Goal: Find specific page/section: Find specific page/section

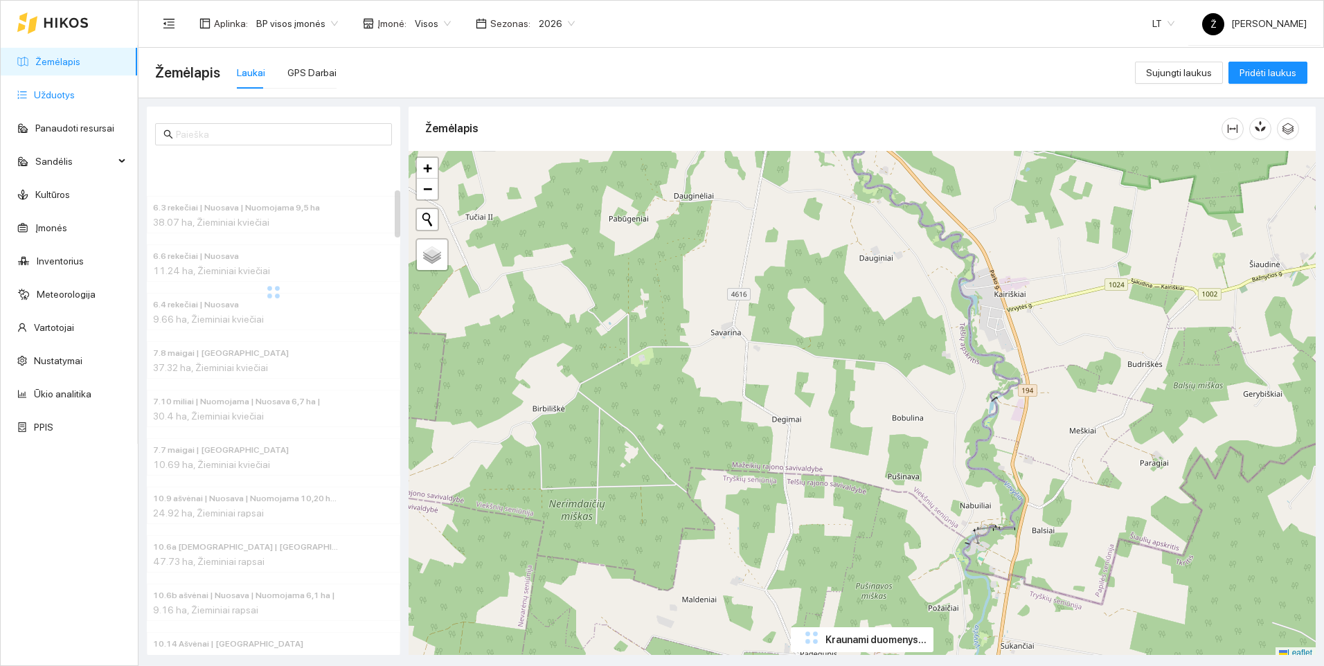
drag, startPoint x: 0, startPoint y: 0, endPoint x: 66, endPoint y: 99, distance: 118.8
click at [66, 99] on link "Užduotys" at bounding box center [54, 94] width 41 height 11
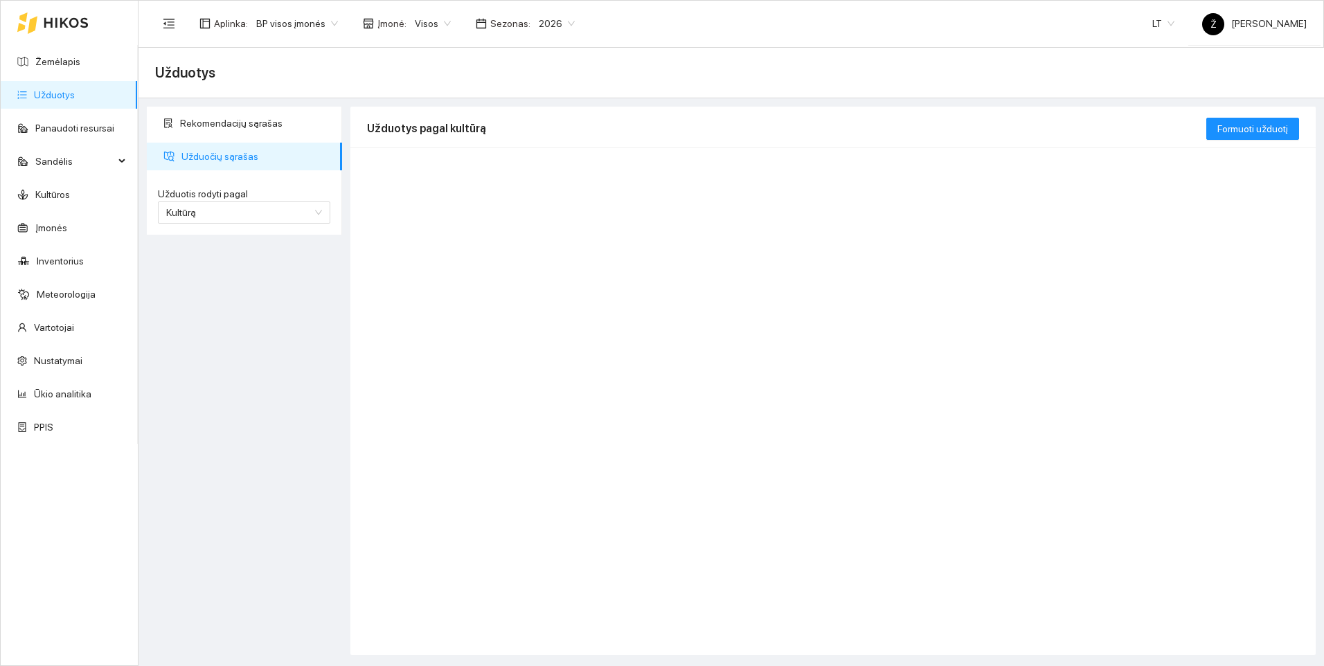
click at [217, 309] on div "Rekomendacijų sąrašas Užduočių sąrašas Užduotis rodyti pagal Kultūrą Užduotis r…" at bounding box center [245, 381] width 204 height 548
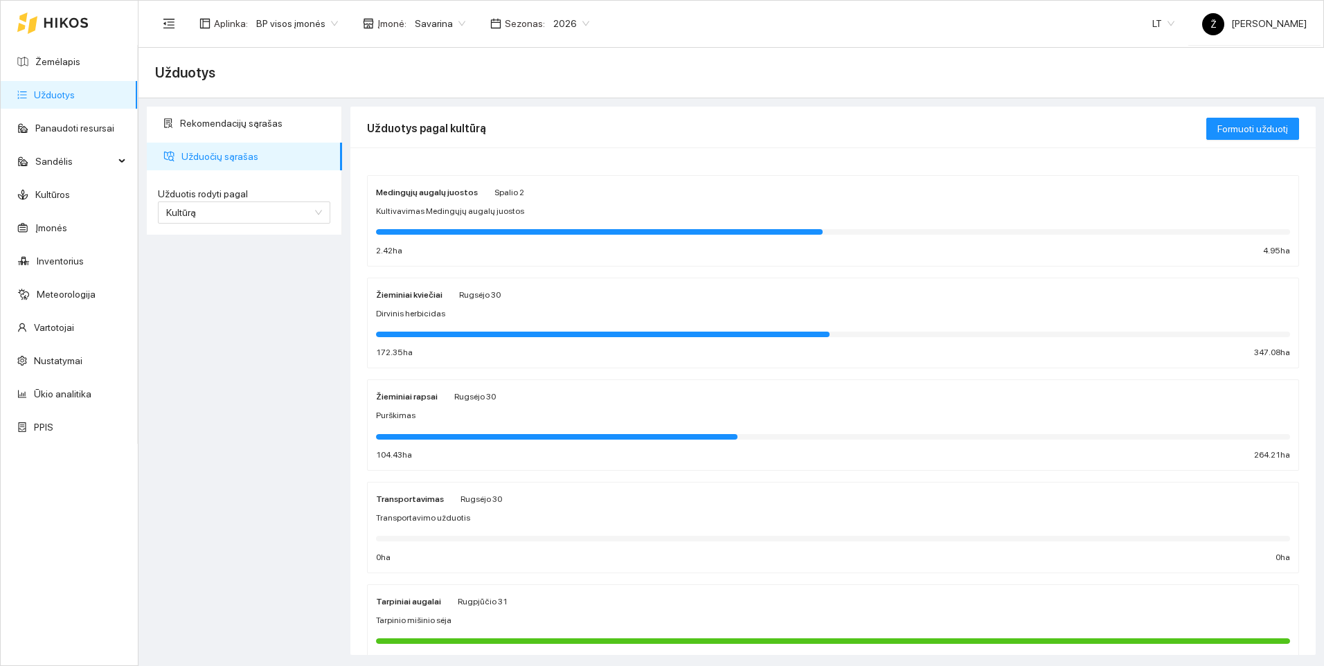
click at [199, 331] on div "Rekomendacijų sąrašas Užduočių sąrašas Užduotis rodyti pagal Kultūrą Užduotis r…" at bounding box center [245, 381] width 204 height 548
click at [50, 56] on link "Žemėlapis" at bounding box center [57, 61] width 45 height 11
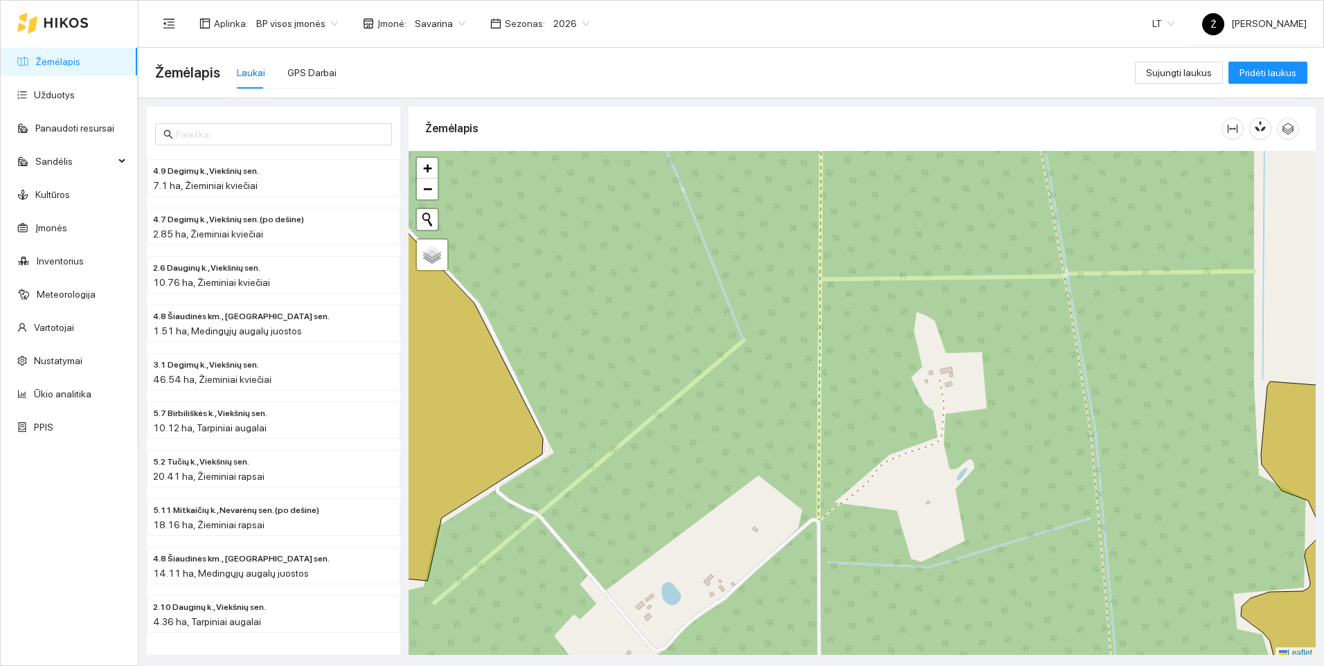
scroll to position [4, 0]
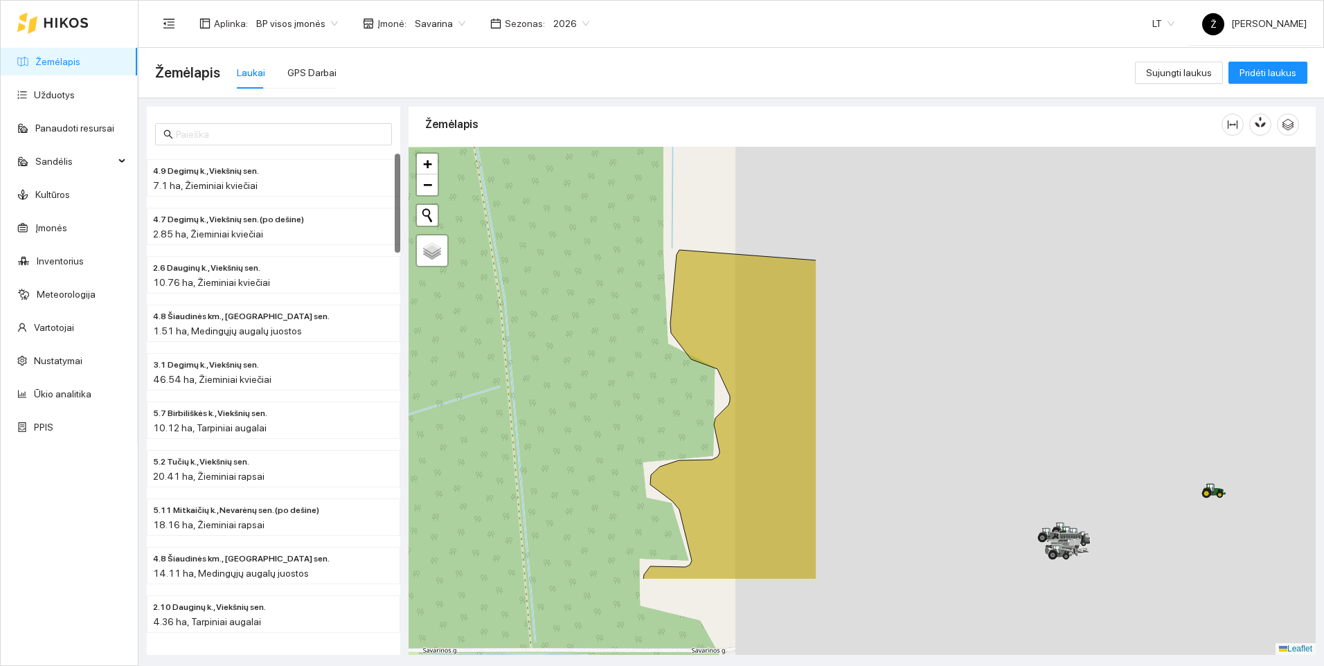
drag, startPoint x: 982, startPoint y: 385, endPoint x: 388, endPoint y: 255, distance: 607.9
click at [388, 255] on div "4.9 Degimų k., Viekšnių sen. 7.1 ha, Žieminiai kviečiai 4.7 Degimų k., Viekšnių…" at bounding box center [726, 376] width 1185 height 557
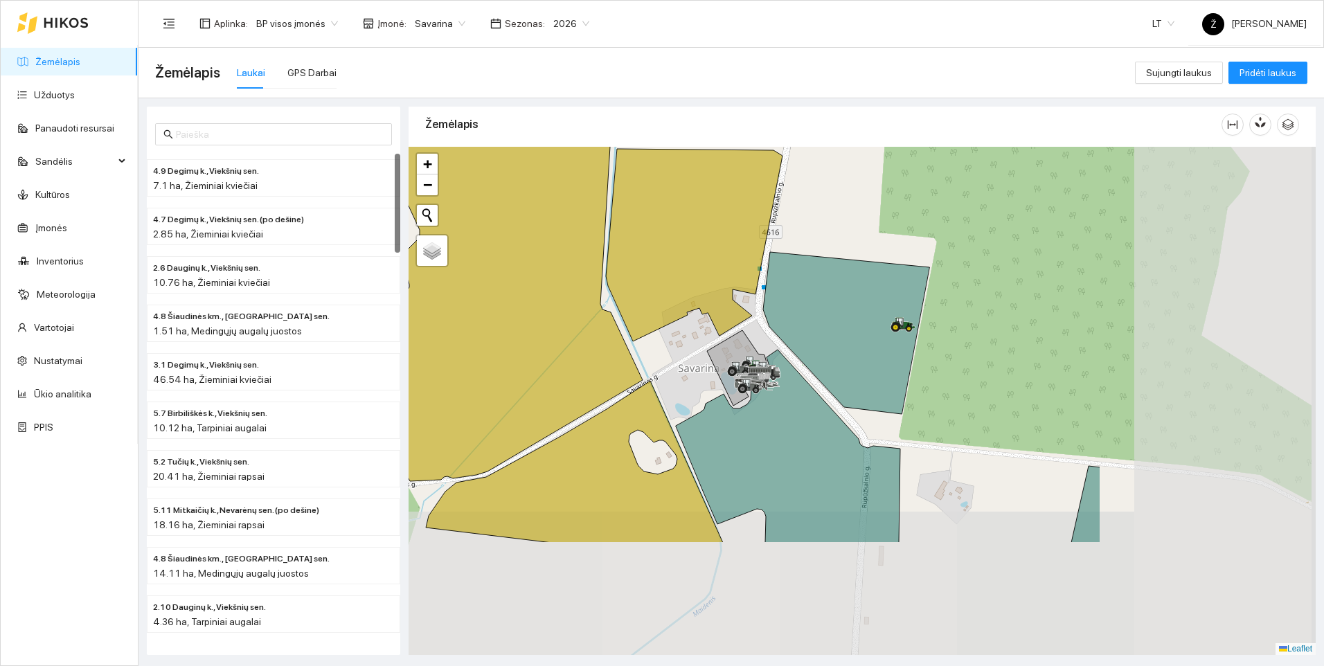
drag, startPoint x: 636, startPoint y: 345, endPoint x: 399, endPoint y: 225, distance: 265.6
click at [399, 225] on div "4.9 Degimų k., Viekšnių sen. 7.1 ha, Žieminiai kviečiai 4.7 Degimų k., Viekšnių…" at bounding box center [726, 376] width 1185 height 557
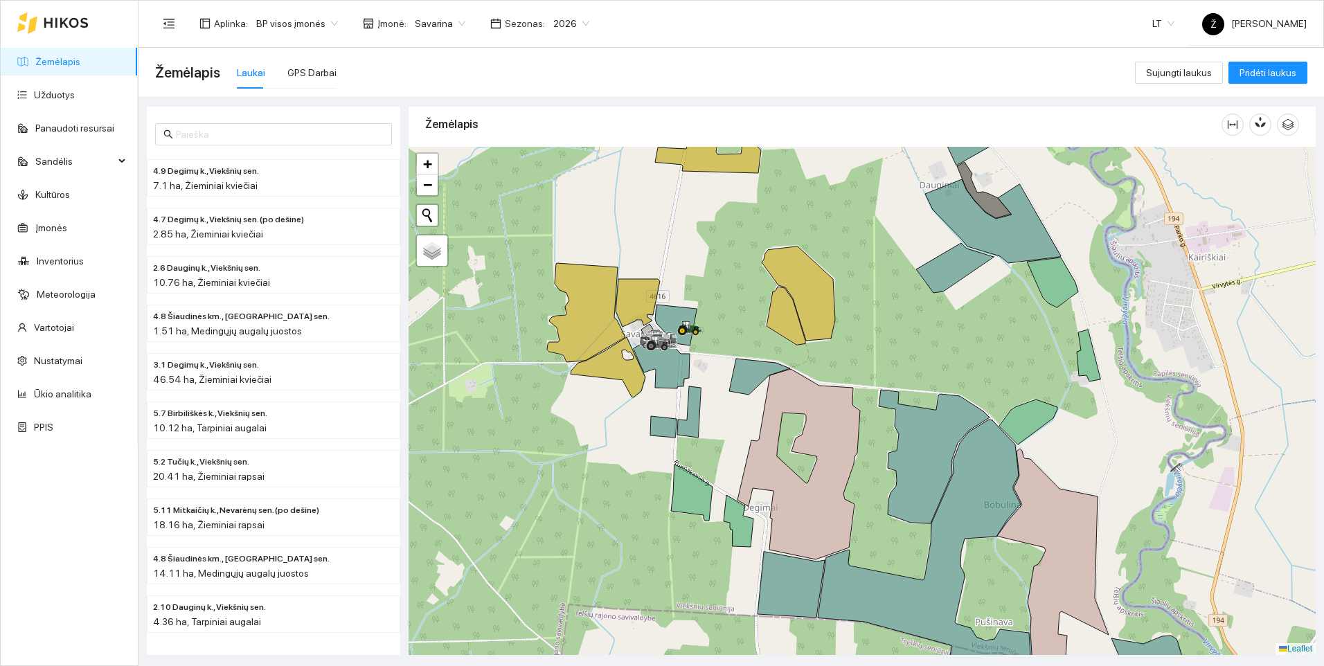
click at [442, 22] on span "Savarina" at bounding box center [440, 23] width 51 height 21
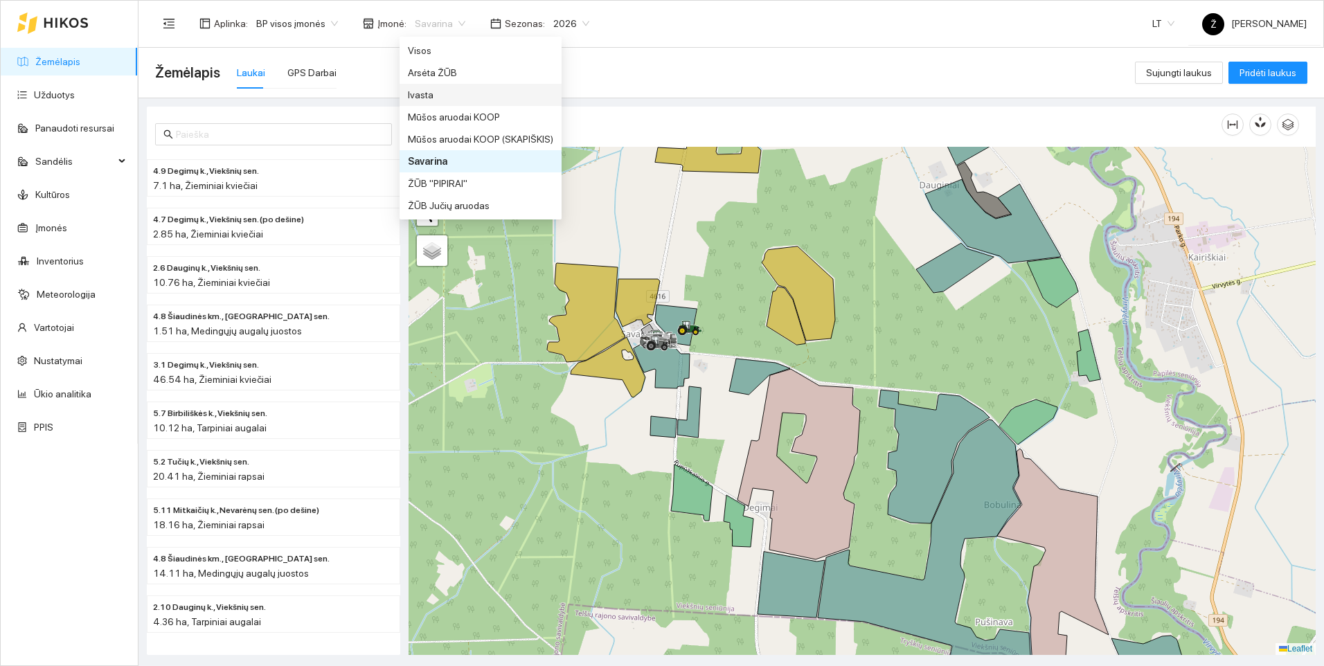
click at [435, 89] on div "Ivasta" at bounding box center [480, 94] width 145 height 15
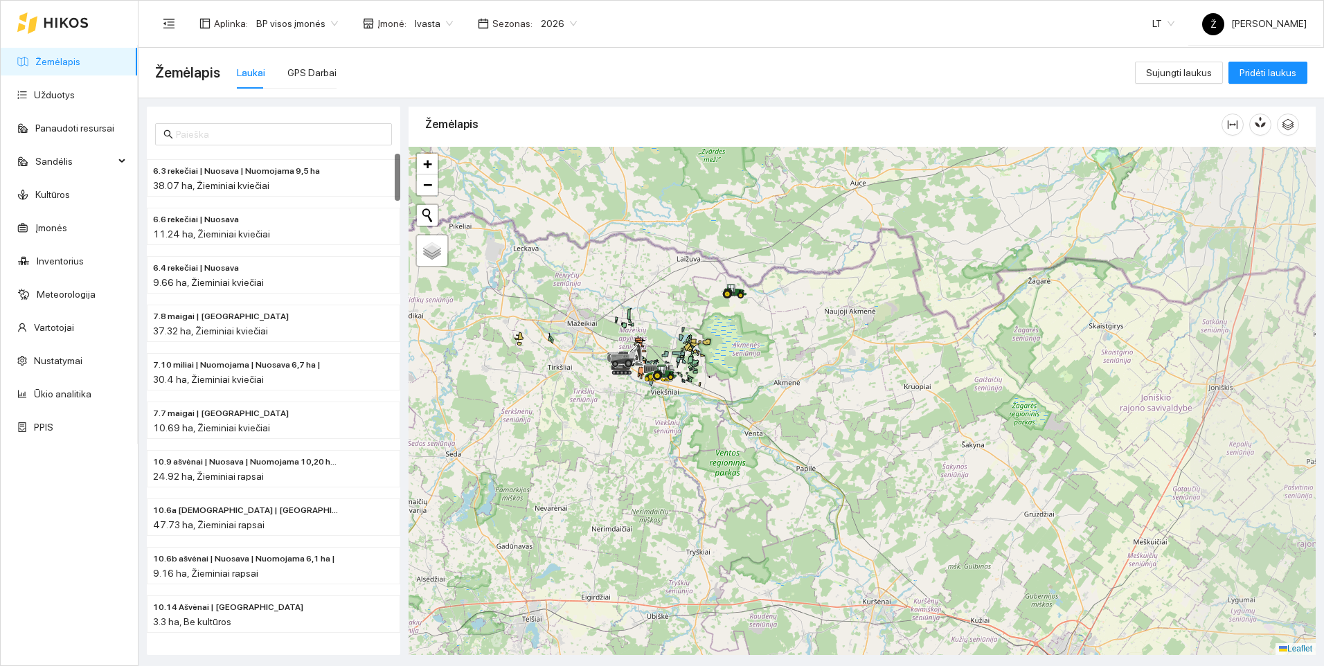
drag, startPoint x: 782, startPoint y: 295, endPoint x: 656, endPoint y: 417, distance: 175.3
click at [656, 417] on div at bounding box center [861, 401] width 907 height 508
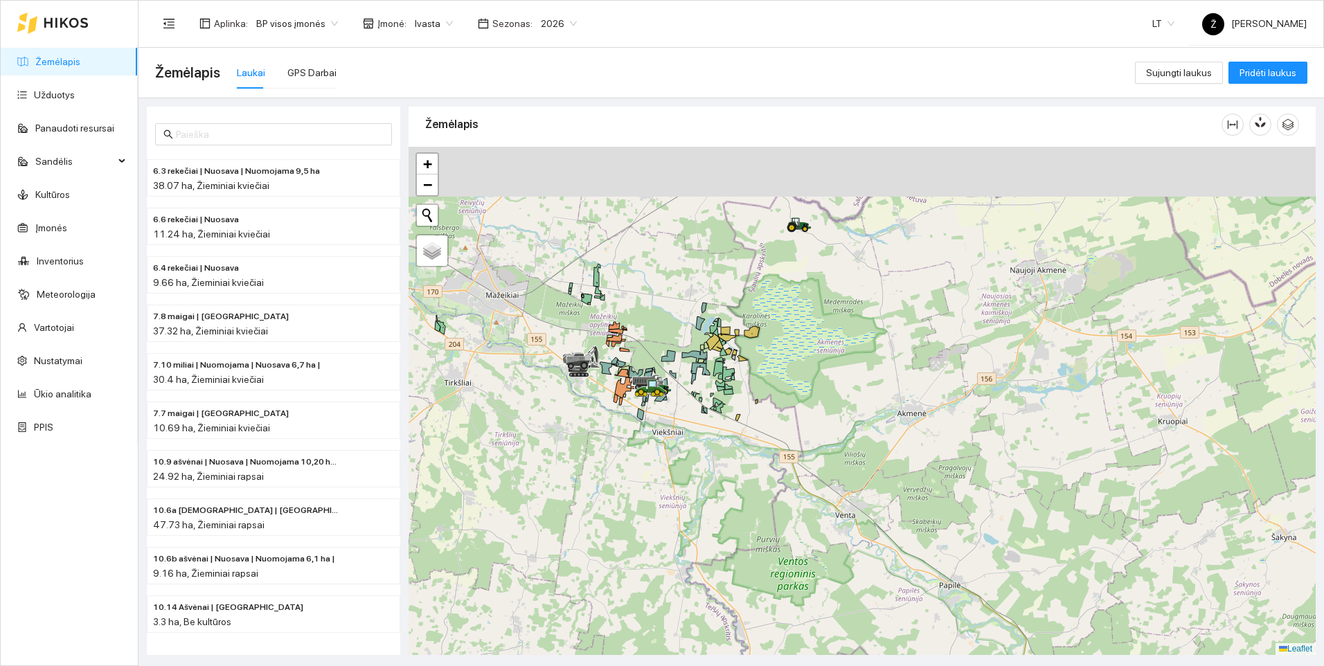
drag, startPoint x: 745, startPoint y: 280, endPoint x: 749, endPoint y: 357, distance: 77.6
click at [749, 357] on div at bounding box center [861, 401] width 907 height 508
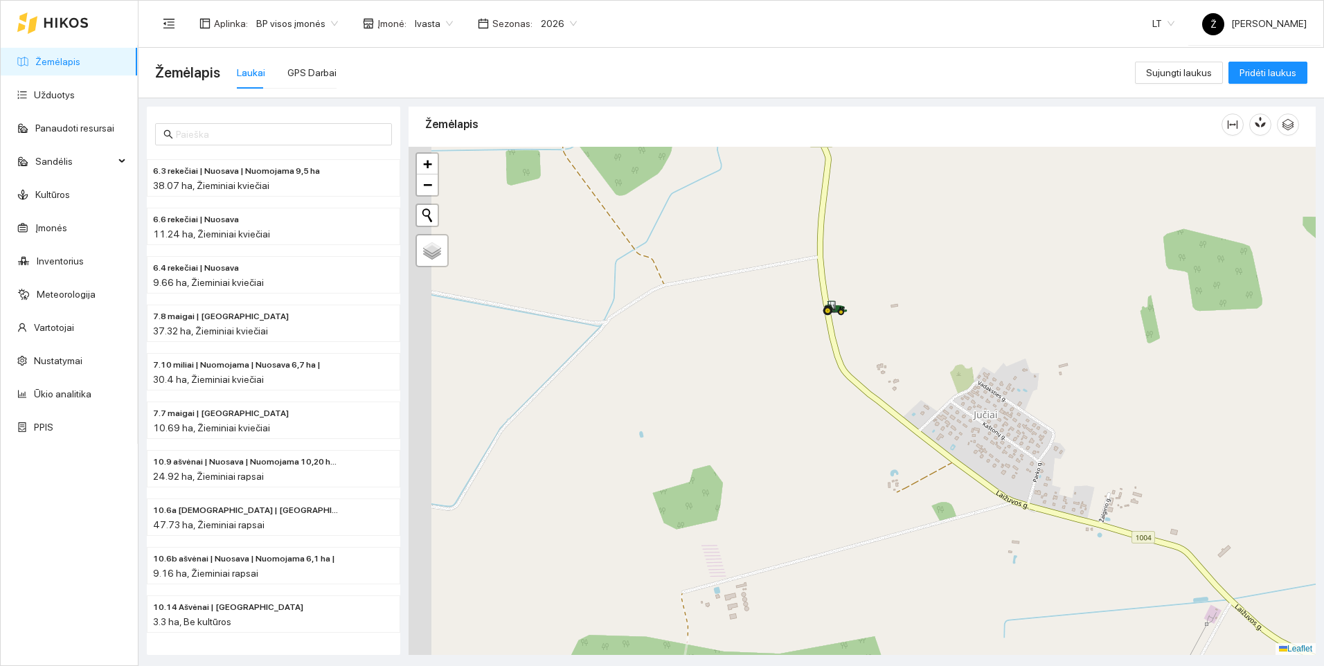
drag, startPoint x: 791, startPoint y: 219, endPoint x: 868, endPoint y: 378, distance: 176.5
click at [868, 378] on div at bounding box center [861, 401] width 907 height 508
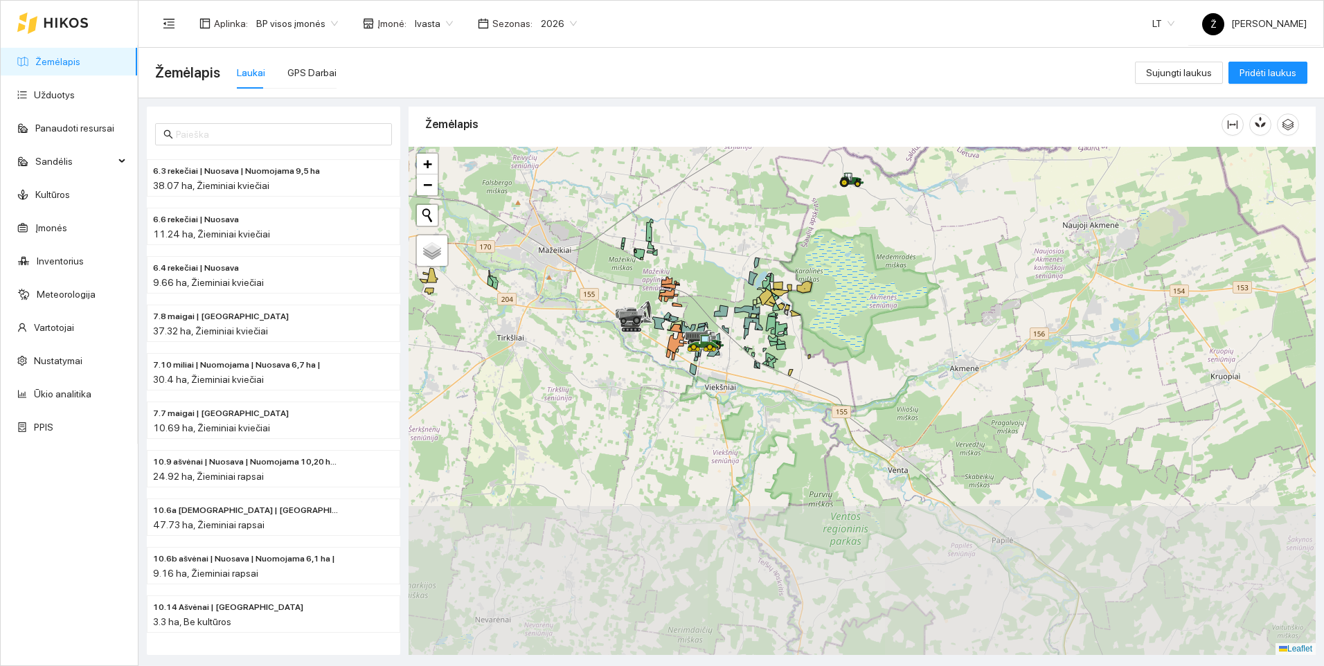
drag, startPoint x: 761, startPoint y: 421, endPoint x: 765, endPoint y: 271, distance: 149.6
click at [765, 272] on div at bounding box center [861, 401] width 907 height 508
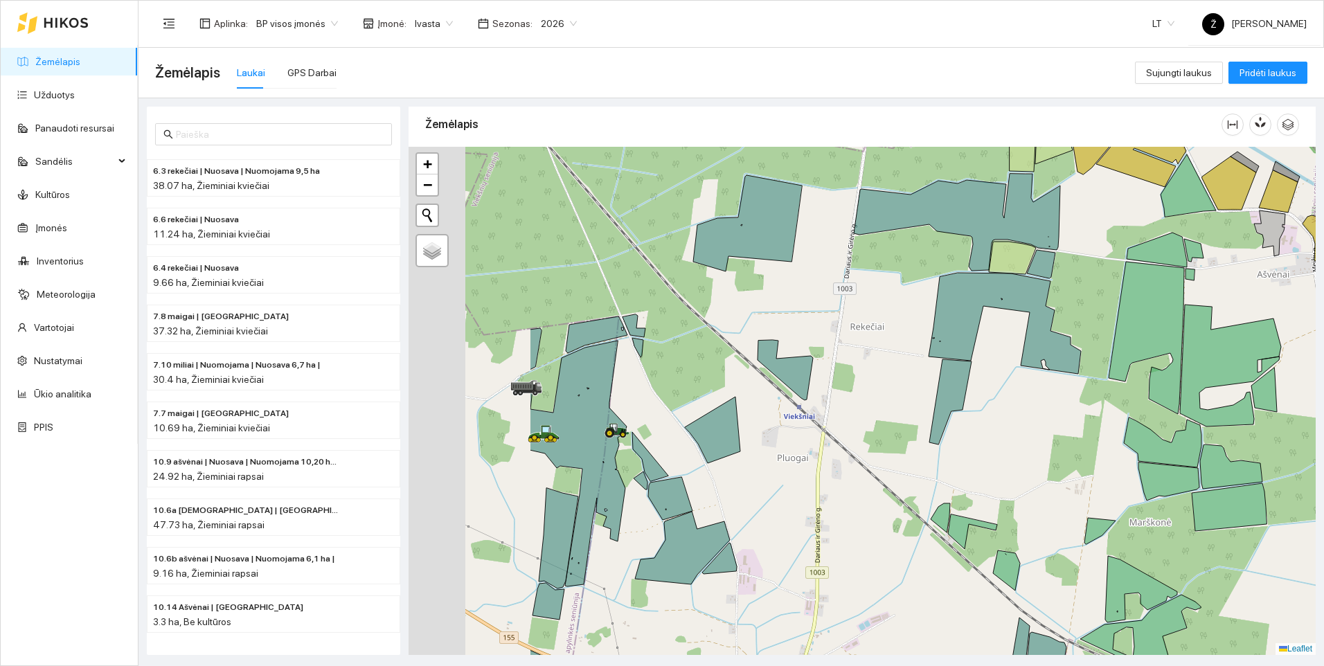
drag, startPoint x: 658, startPoint y: 305, endPoint x: 962, endPoint y: 300, distance: 303.2
click at [962, 300] on div at bounding box center [861, 401] width 907 height 508
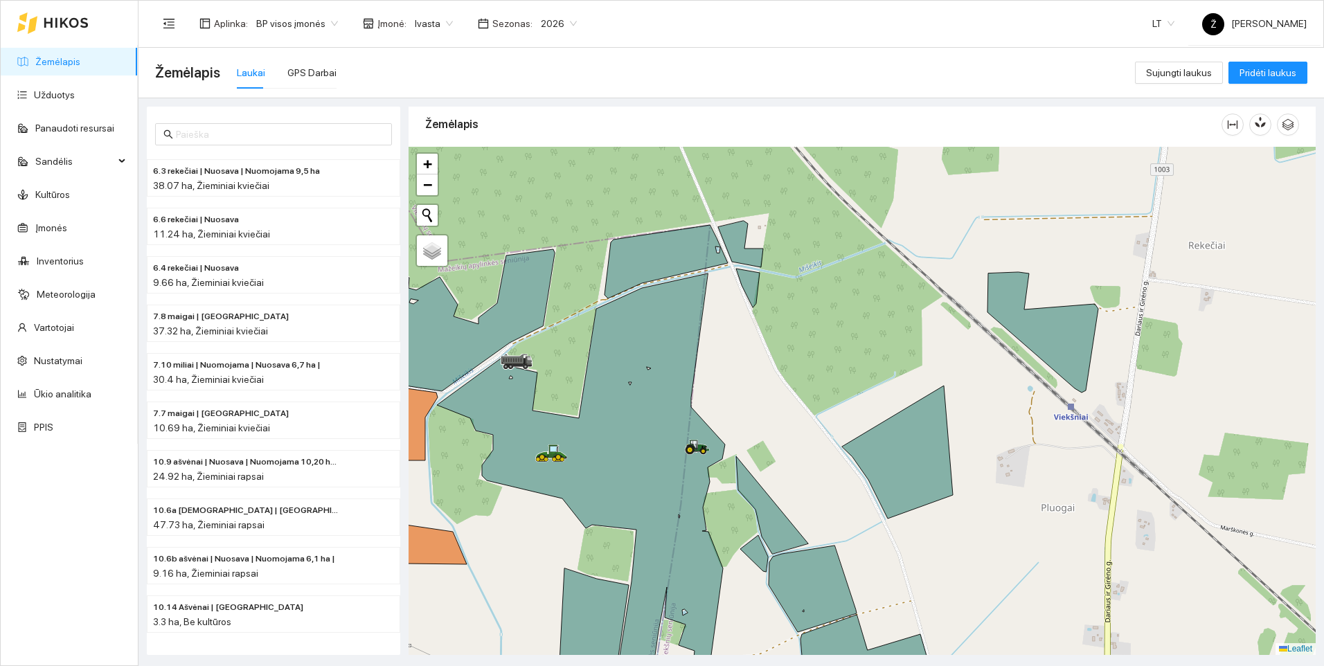
drag, startPoint x: 678, startPoint y: 361, endPoint x: 865, endPoint y: 287, distance: 201.0
click at [863, 288] on div at bounding box center [861, 401] width 907 height 508
